Goal: Task Accomplishment & Management: Use online tool/utility

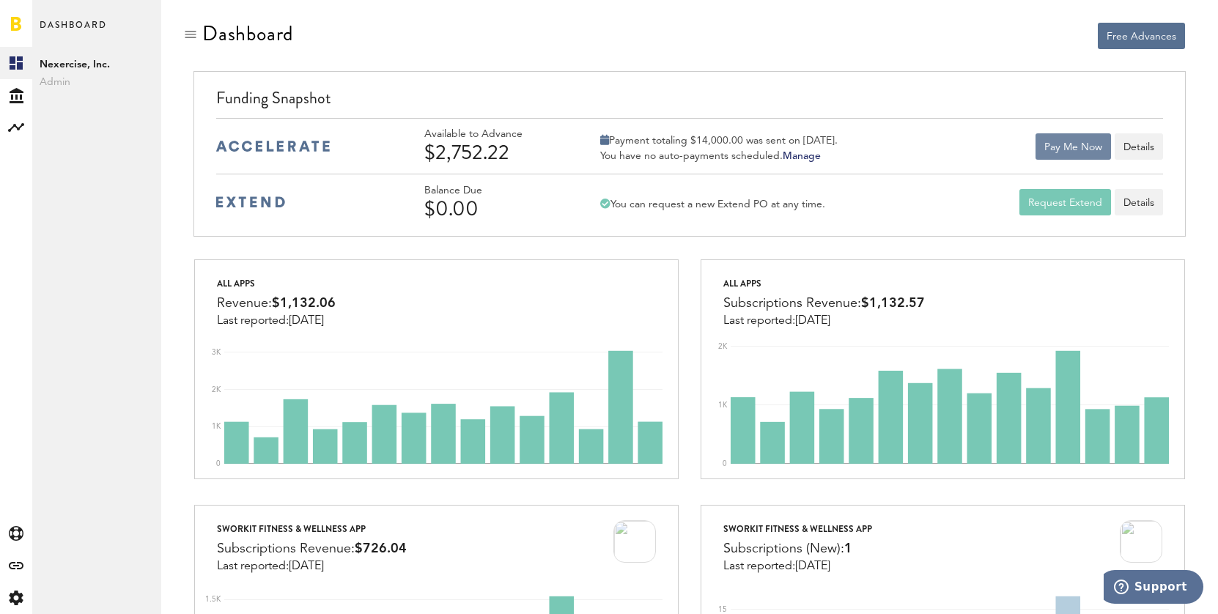
click at [1075, 149] on button "Pay Me Now" at bounding box center [1073, 146] width 75 height 26
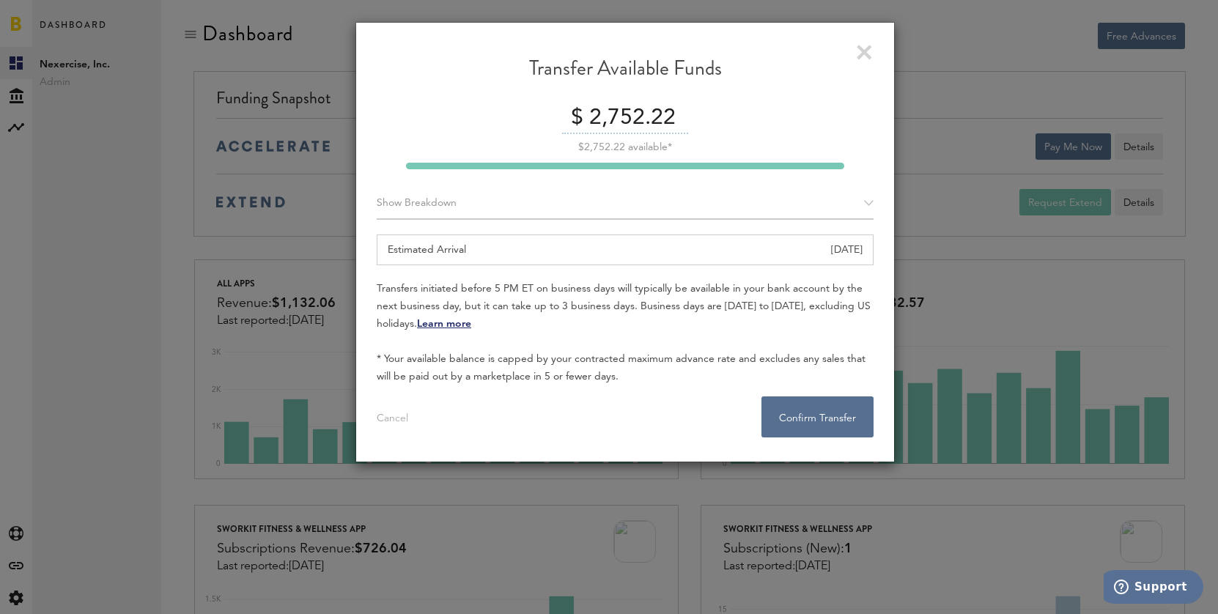
click at [641, 119] on input "2,752.22" at bounding box center [636, 118] width 103 height 31
type input "2700.00"
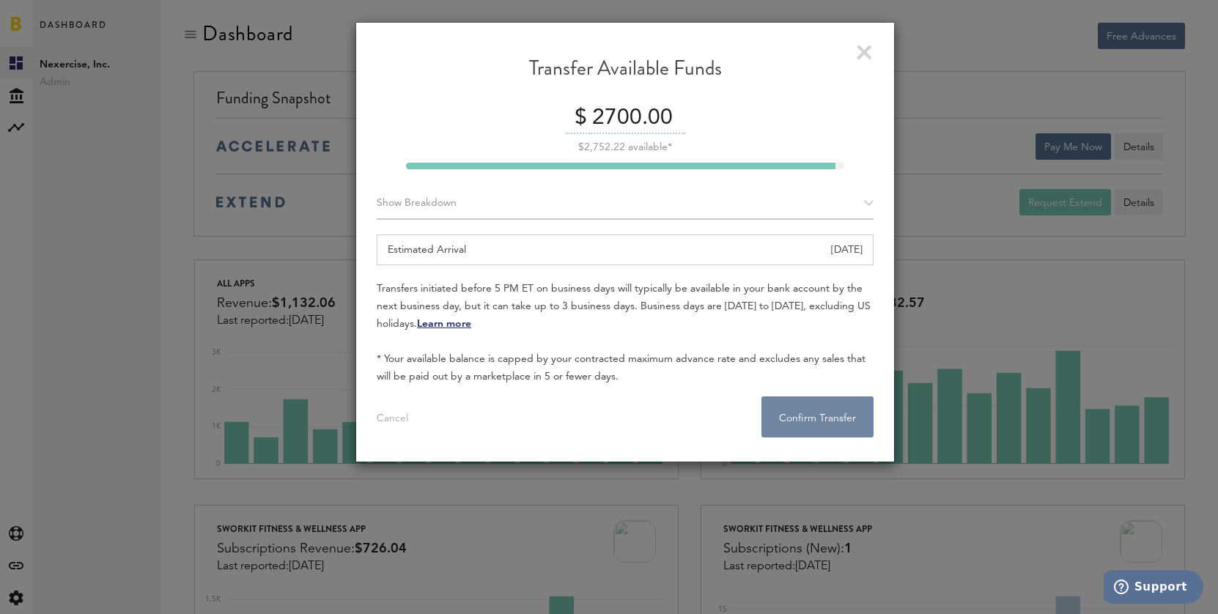
click at [822, 406] on button "Confirm Transfer . . ." at bounding box center [818, 417] width 112 height 41
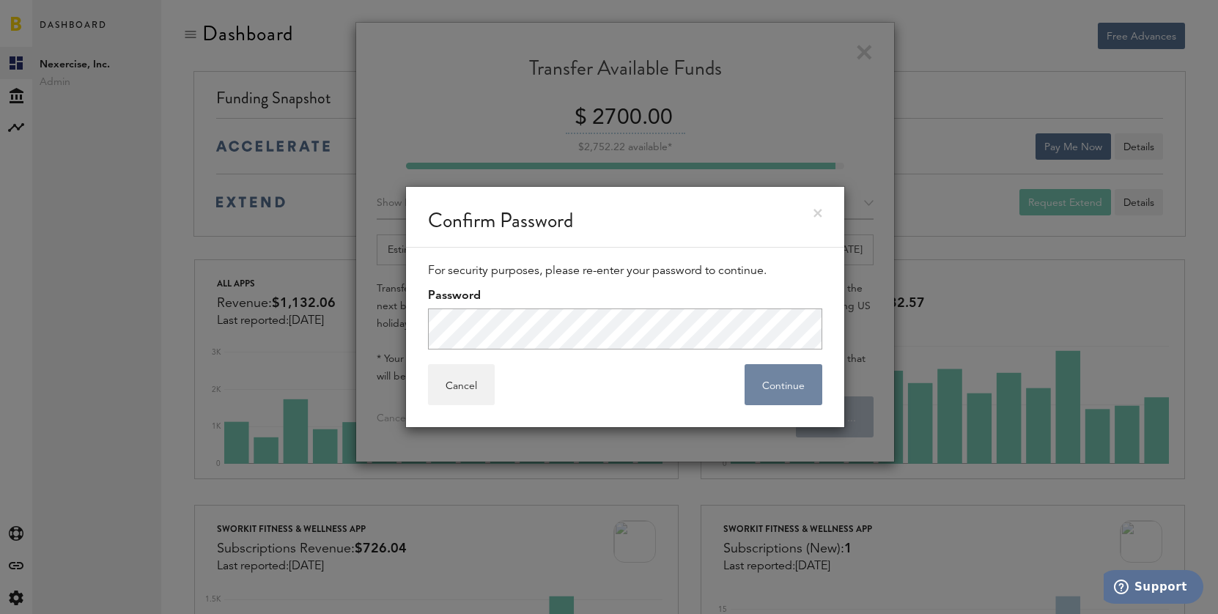
click at [773, 388] on button "Continue" at bounding box center [784, 384] width 78 height 41
